Goal: Task Accomplishment & Management: Use online tool/utility

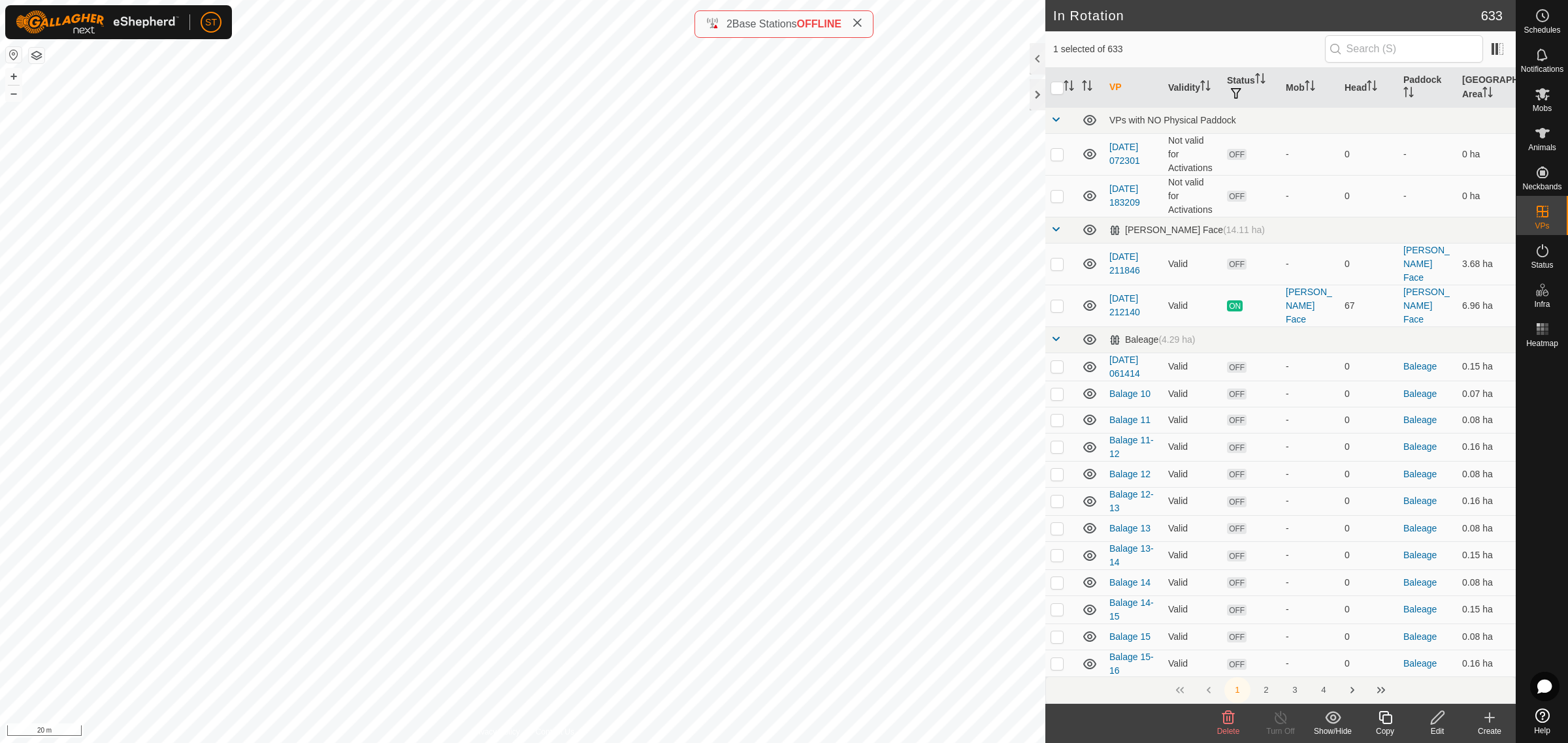
click at [1226, 719] on icon at bounding box center [1228, 717] width 12 height 13
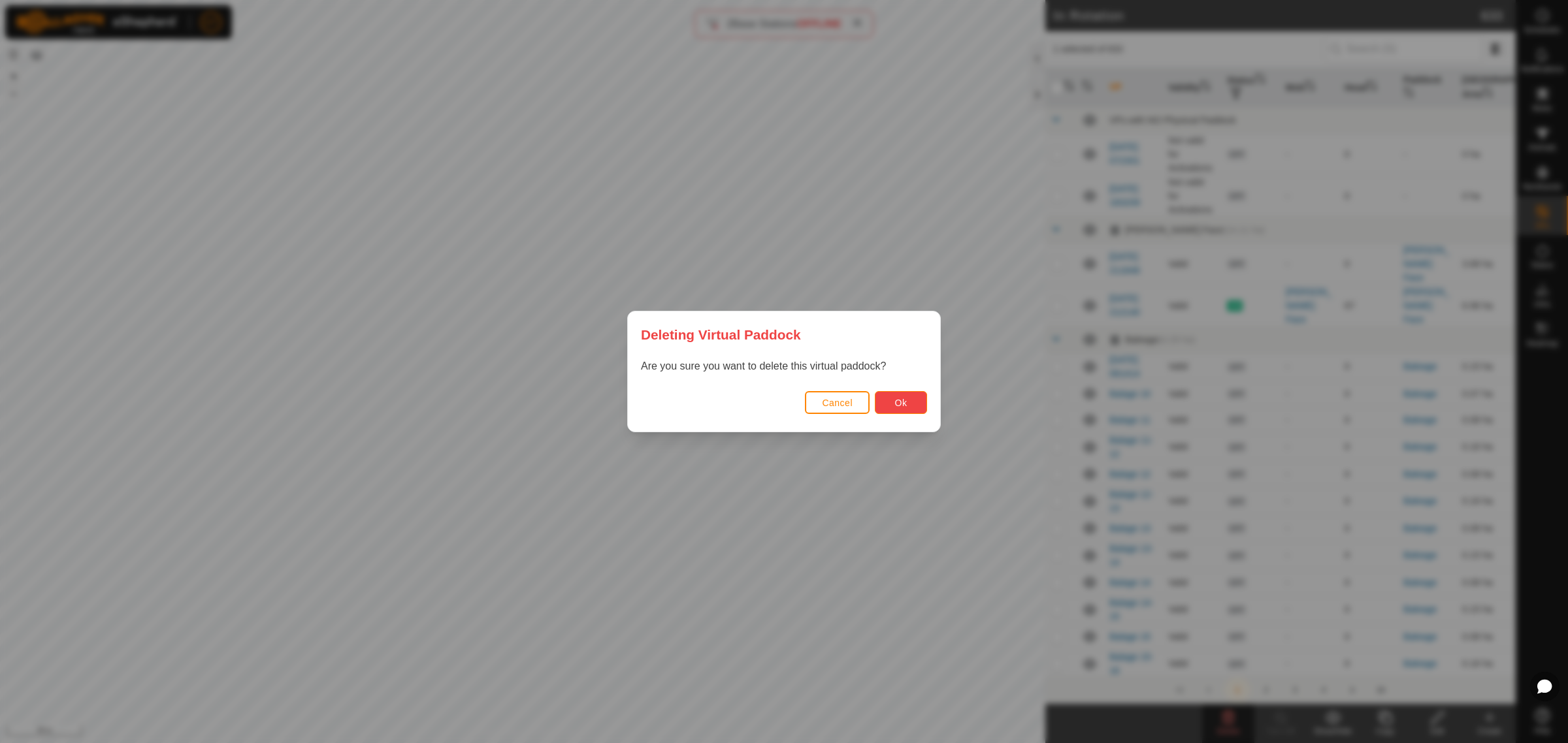
click at [902, 403] on span "Ok" at bounding box center [901, 403] width 12 height 11
